Goal: Check status

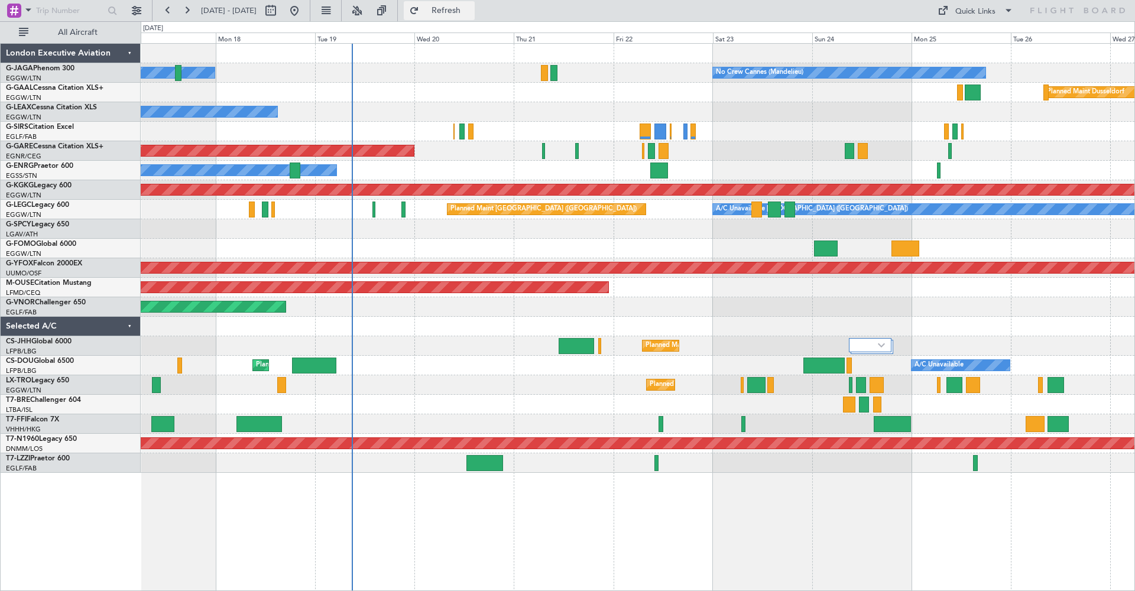
click at [471, 7] on span "Refresh" at bounding box center [446, 11] width 50 height 8
click at [280, 12] on button at bounding box center [270, 10] width 19 height 19
select select "8"
select select "2025"
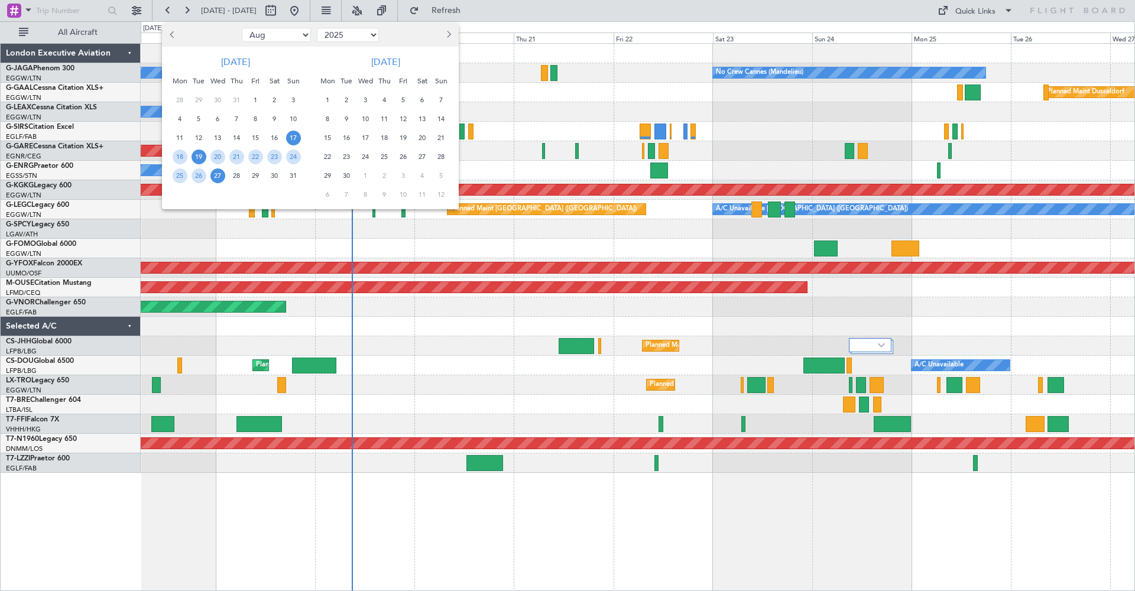
click at [199, 155] on span "19" at bounding box center [198, 157] width 15 height 15
click at [352, 98] on span "2" at bounding box center [346, 100] width 15 height 15
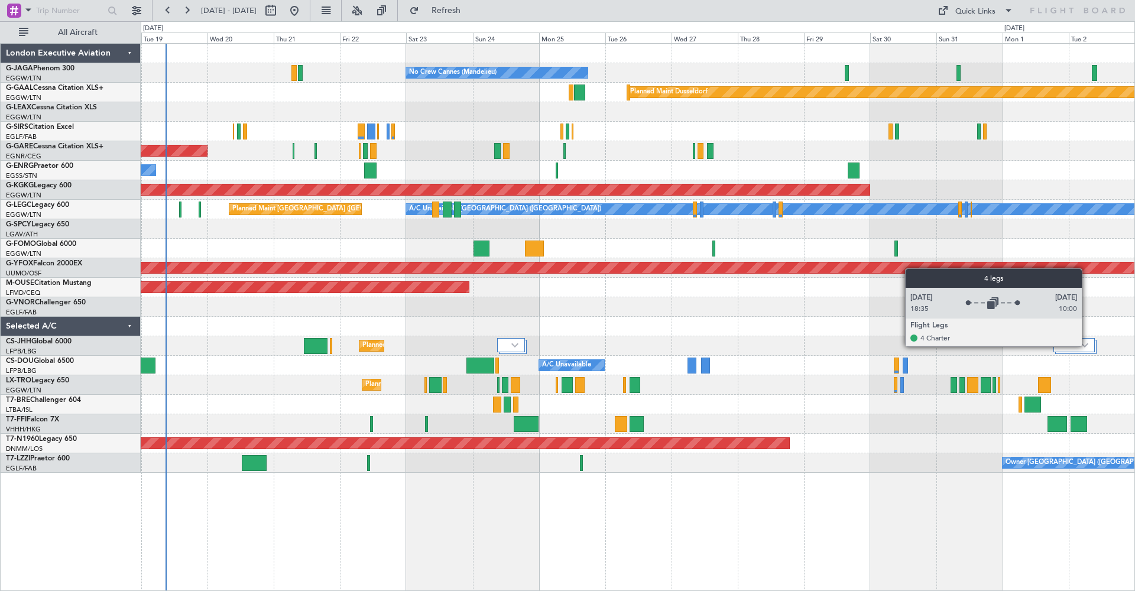
click at [1087, 346] on img at bounding box center [1084, 345] width 7 height 5
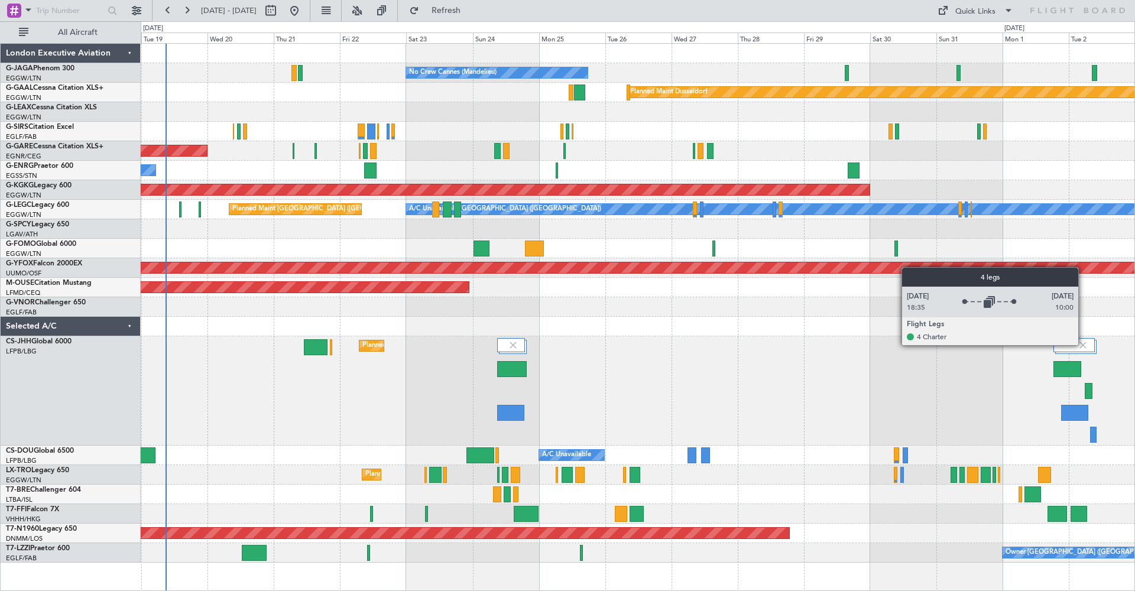
click at [1083, 345] on img at bounding box center [1082, 345] width 11 height 11
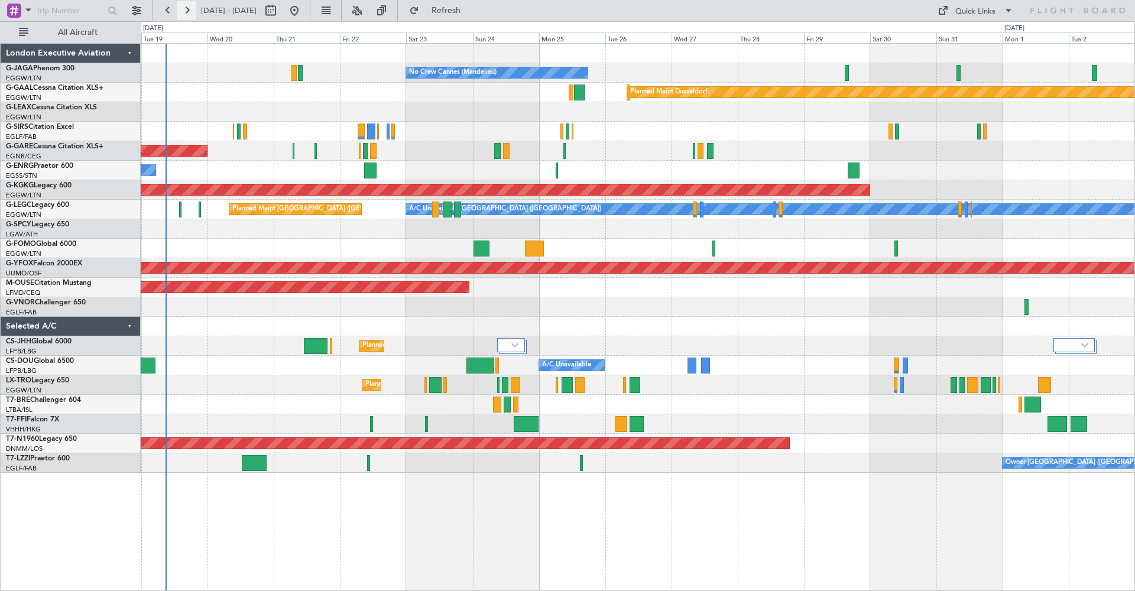
click at [187, 9] on button at bounding box center [186, 10] width 19 height 19
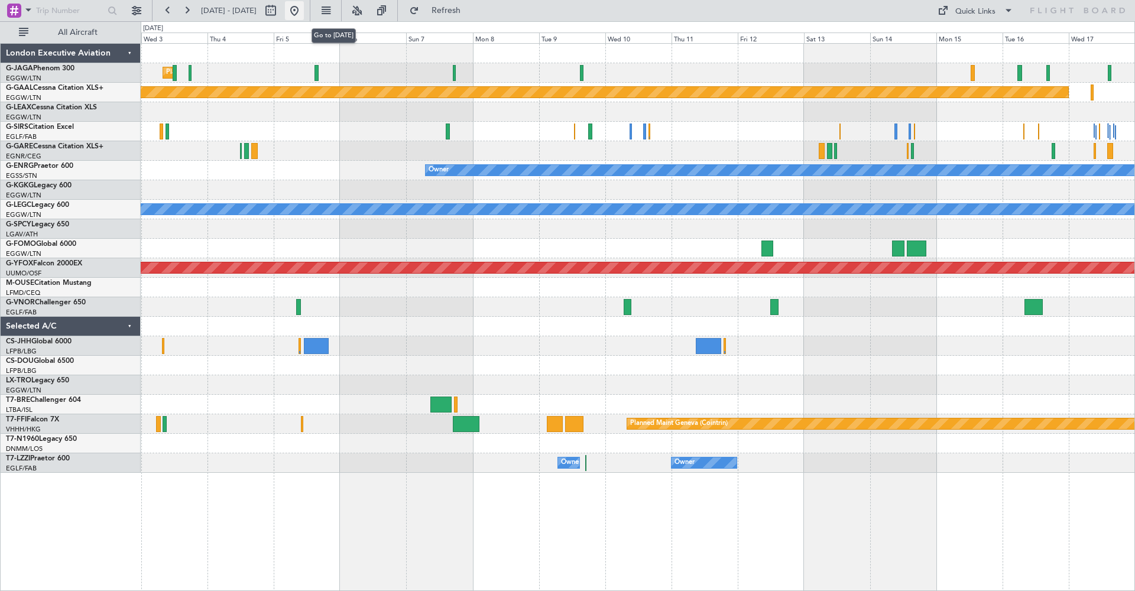
click at [304, 14] on button at bounding box center [294, 10] width 19 height 19
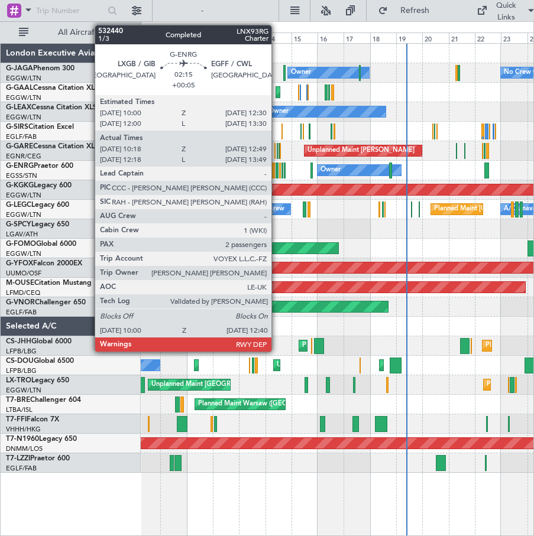
click at [277, 170] on div at bounding box center [276, 171] width 3 height 16
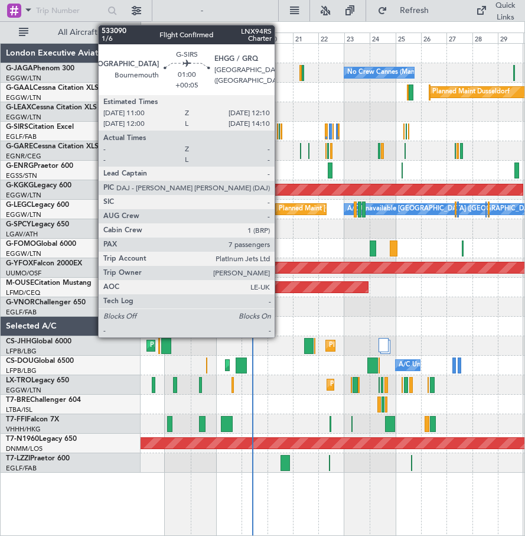
click at [280, 129] on div at bounding box center [280, 132] width 2 height 16
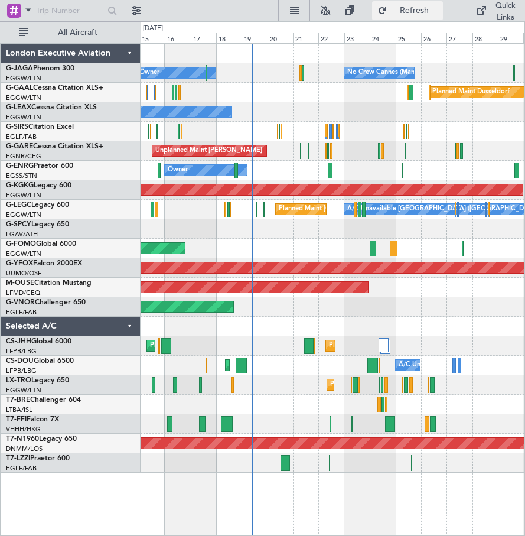
click at [405, 9] on span "Refresh" at bounding box center [415, 11] width 50 height 8
click at [412, 8] on span "Refresh" at bounding box center [415, 11] width 50 height 8
